Goal: Find specific page/section: Find specific page/section

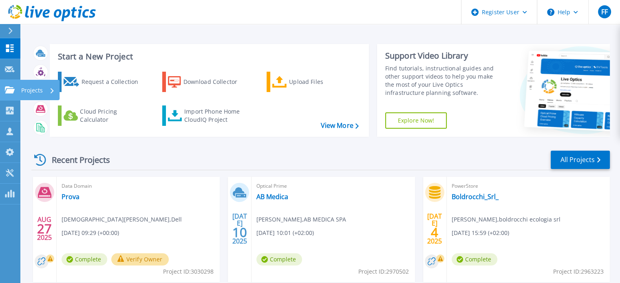
click at [11, 86] on icon at bounding box center [10, 89] width 10 height 7
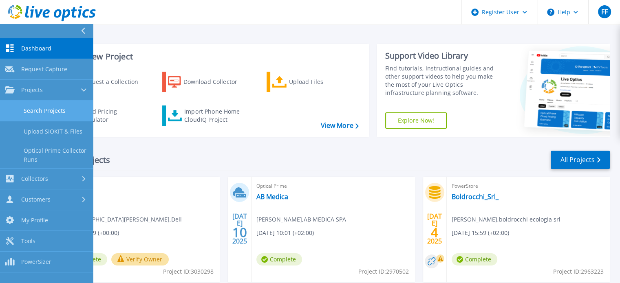
click at [42, 108] on link "Search Projects" at bounding box center [46, 111] width 93 height 21
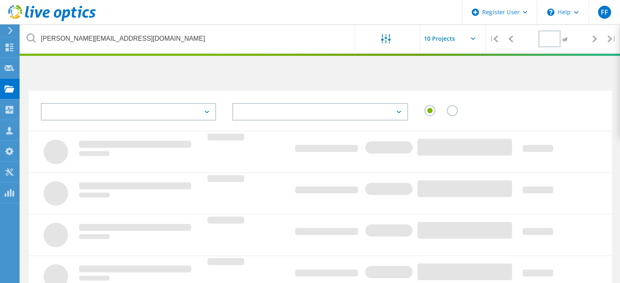
type input "1"
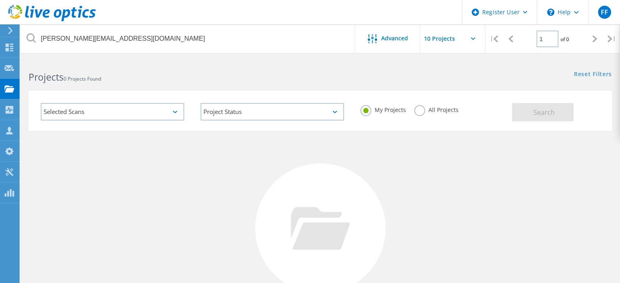
click at [420, 110] on label "All Projects" at bounding box center [436, 109] width 44 height 8
click at [0, 0] on input "All Projects" at bounding box center [0, 0] width 0 height 0
click at [542, 112] on span "Search" at bounding box center [543, 112] width 21 height 9
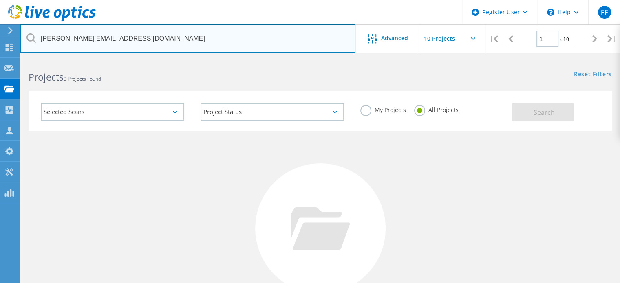
drag, startPoint x: 170, startPoint y: 46, endPoint x: 34, endPoint y: 37, distance: 136.4
click at [34, 37] on div "[PERSON_NAME][EMAIL_ADDRESS][DOMAIN_NAME]" at bounding box center [187, 38] width 334 height 29
paste input "marco.campoli@ratt"
type input "[EMAIL_ADDRESS][PERSON_NAME][DOMAIN_NAME]"
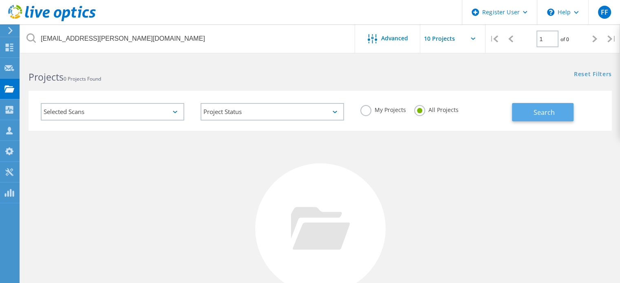
click at [543, 116] on span "Search" at bounding box center [543, 112] width 21 height 9
